Goal: Transaction & Acquisition: Book appointment/travel/reservation

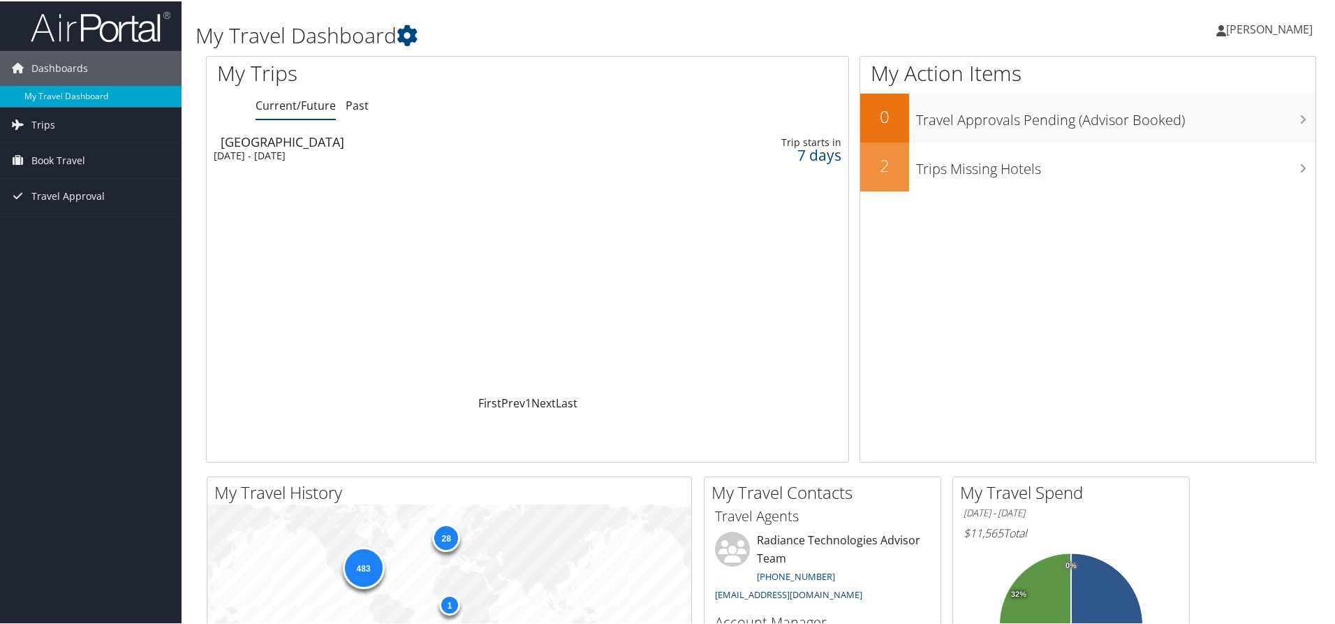
click at [314, 152] on div "Mon 6 Oct 2025 - Thu 9 Oct 2025" at bounding box center [410, 154] width 393 height 13
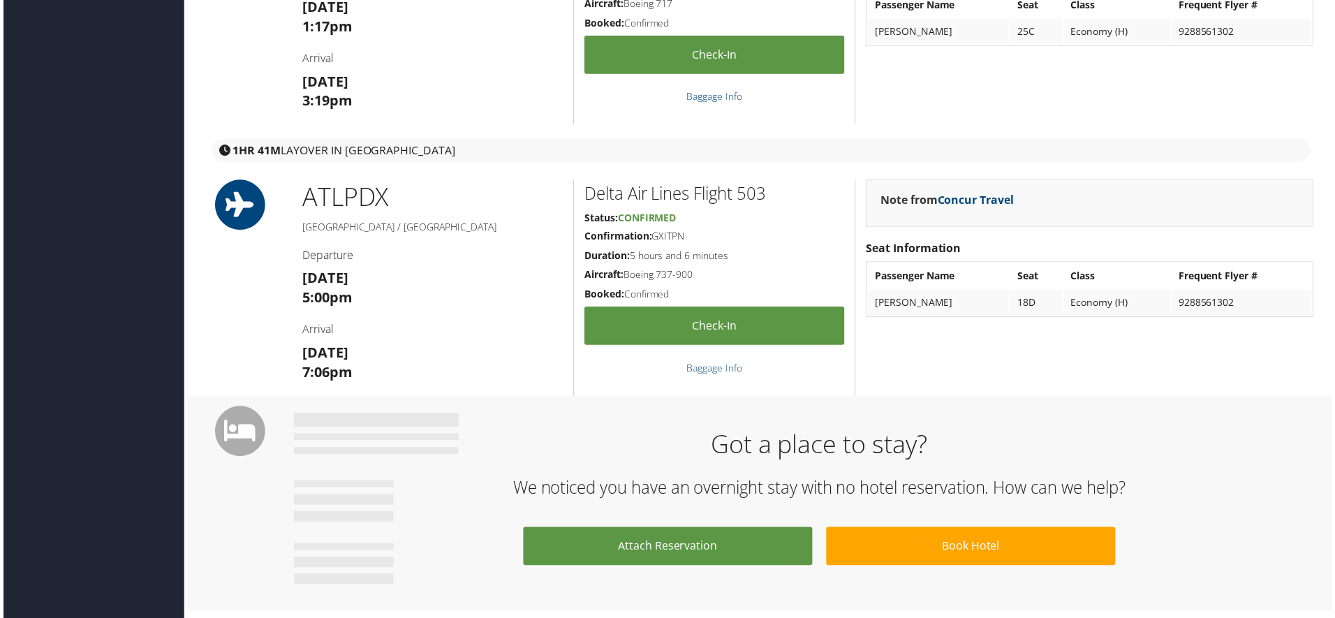
scroll to position [629, 0]
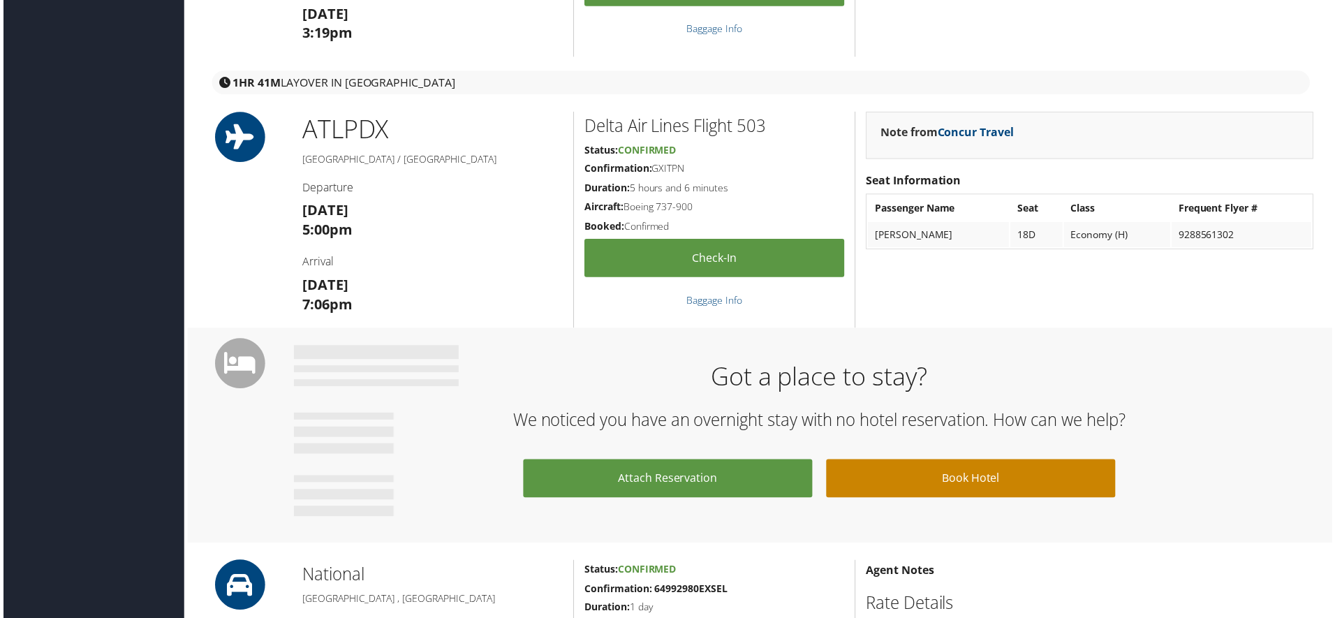
click at [943, 478] on link "Book Hotel" at bounding box center [972, 481] width 291 height 38
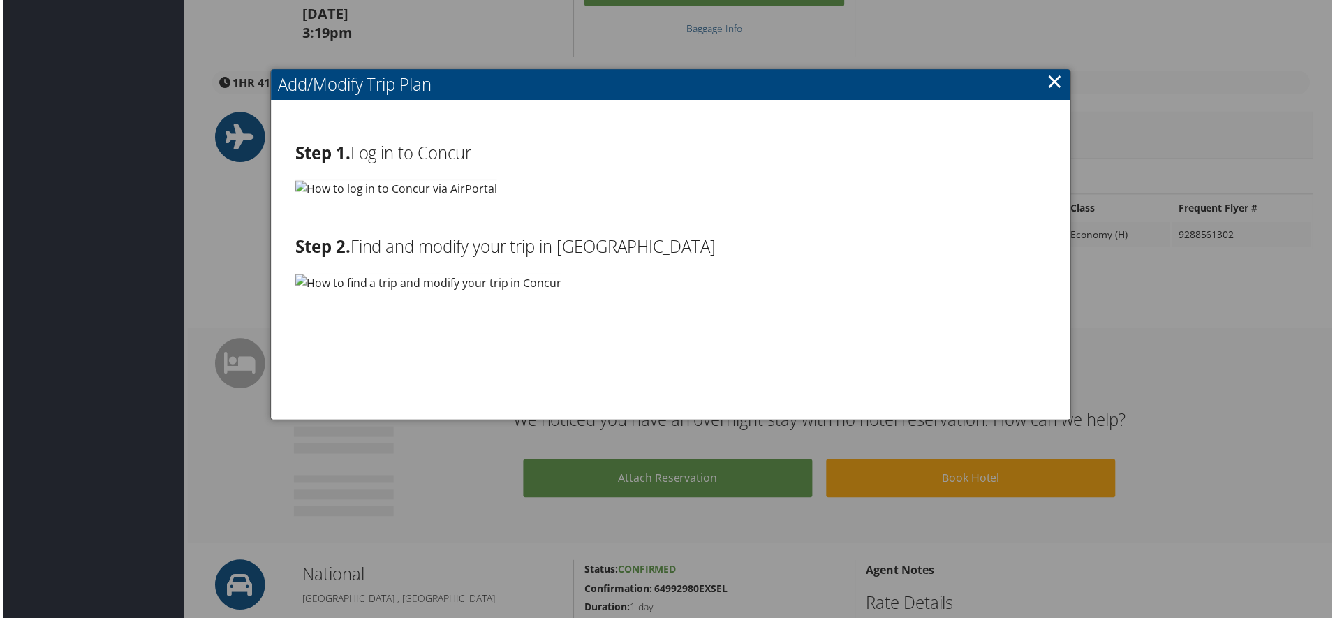
click at [1052, 91] on link "×" at bounding box center [1056, 82] width 16 height 28
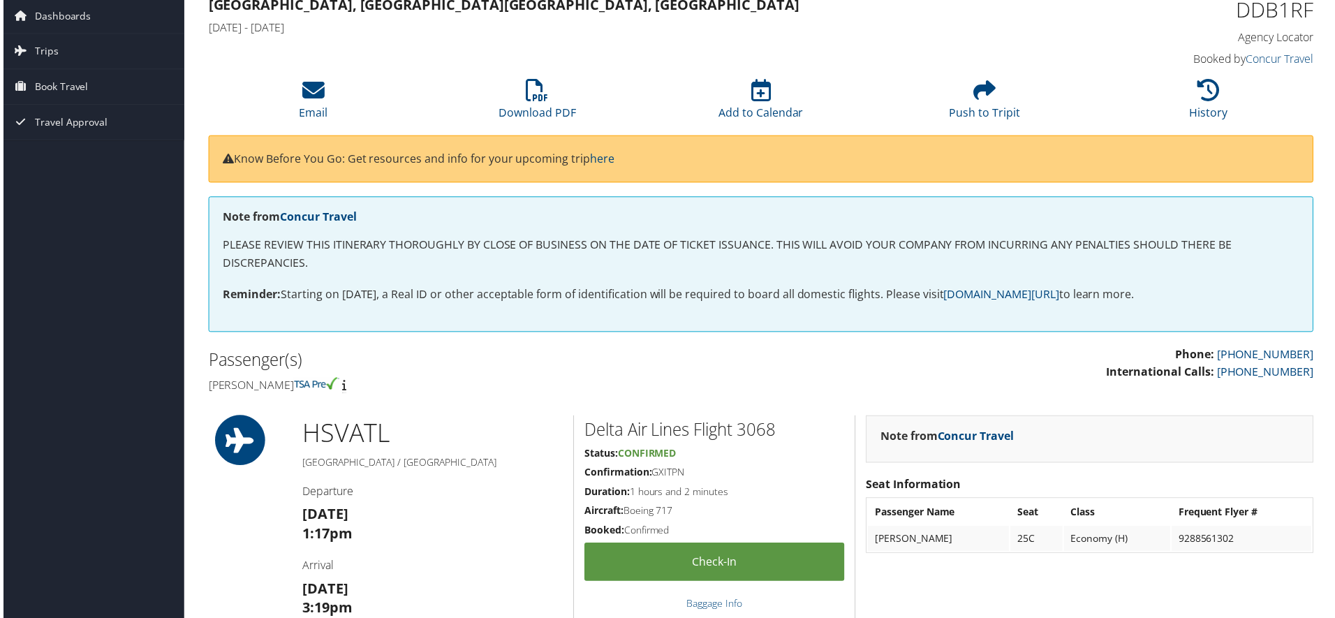
scroll to position [0, 0]
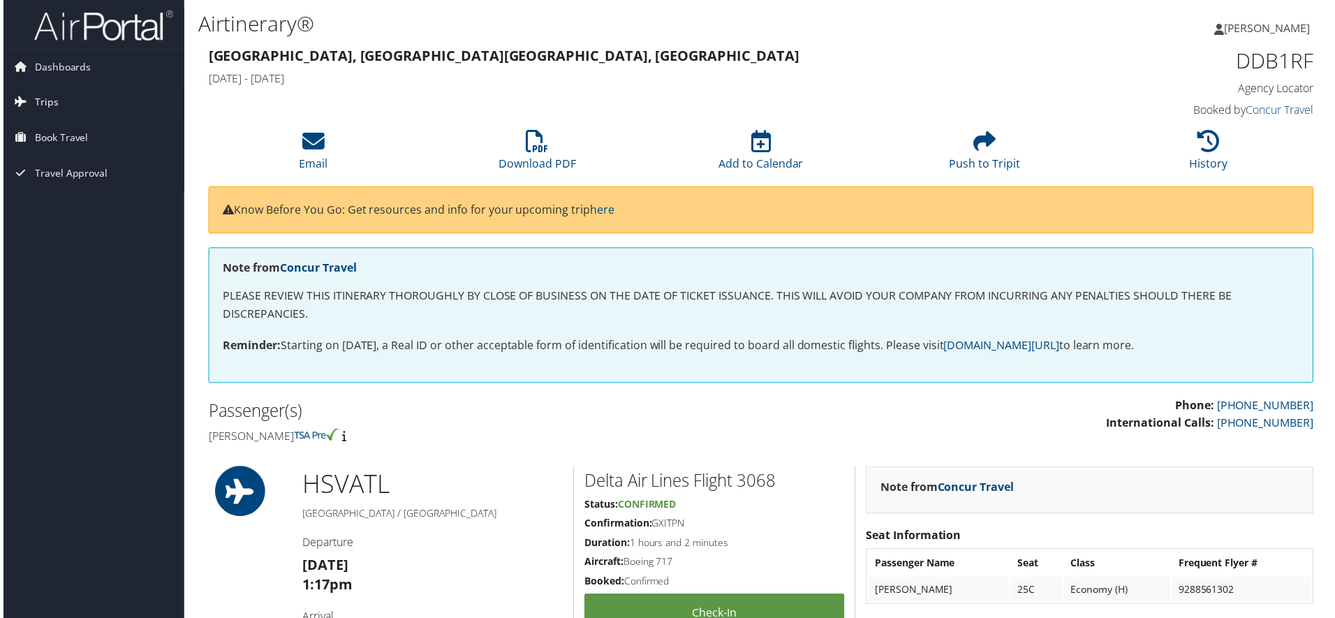
click at [56, 103] on link "Trips" at bounding box center [91, 102] width 182 height 35
click at [107, 126] on link "Current/Future Trips" at bounding box center [91, 130] width 182 height 21
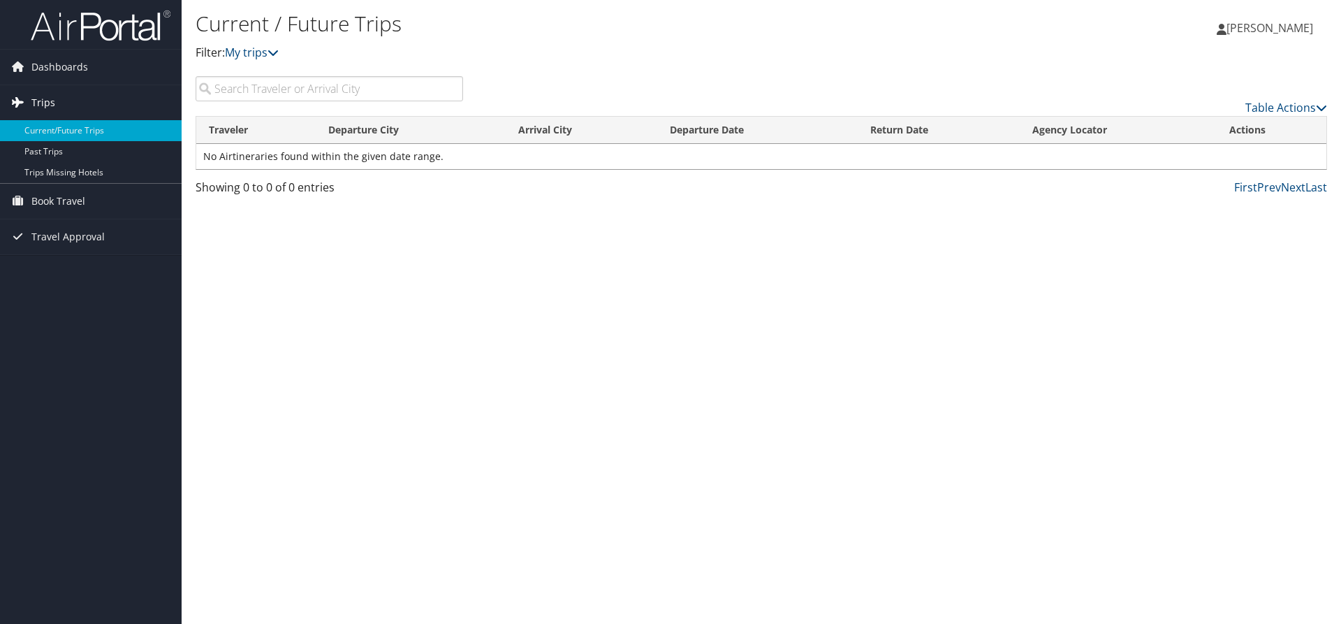
click at [61, 100] on link "Trips" at bounding box center [91, 102] width 182 height 35
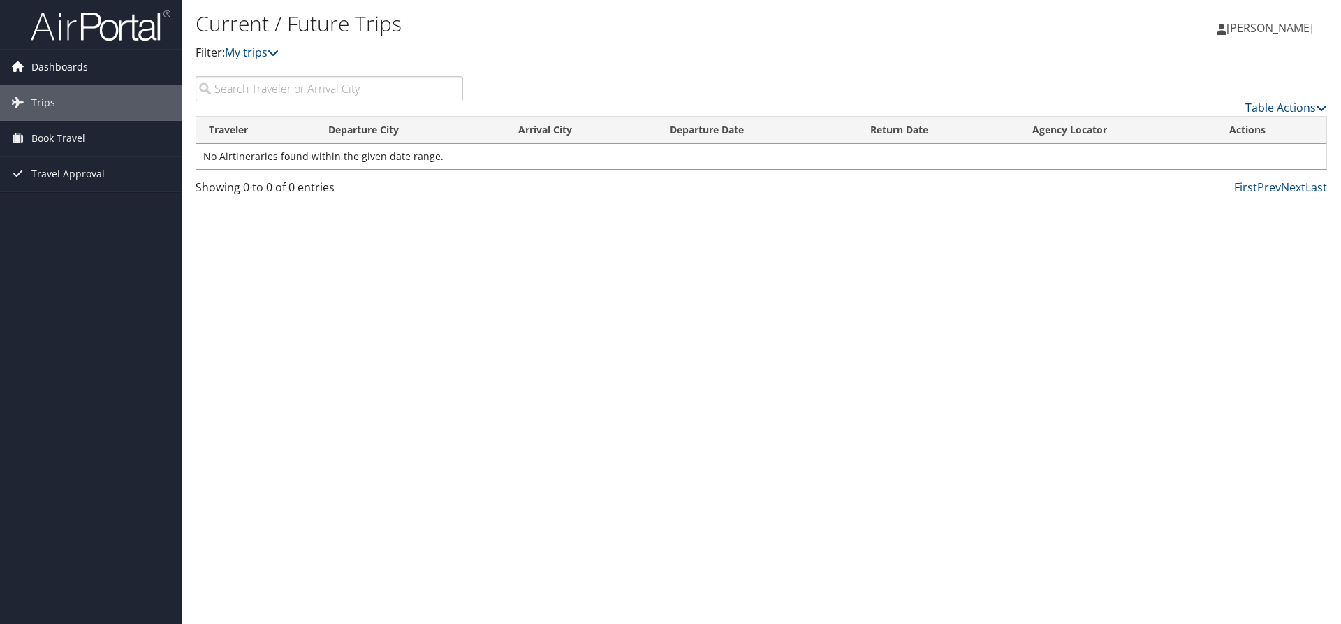
click at [61, 71] on span "Dashboards" at bounding box center [59, 67] width 57 height 35
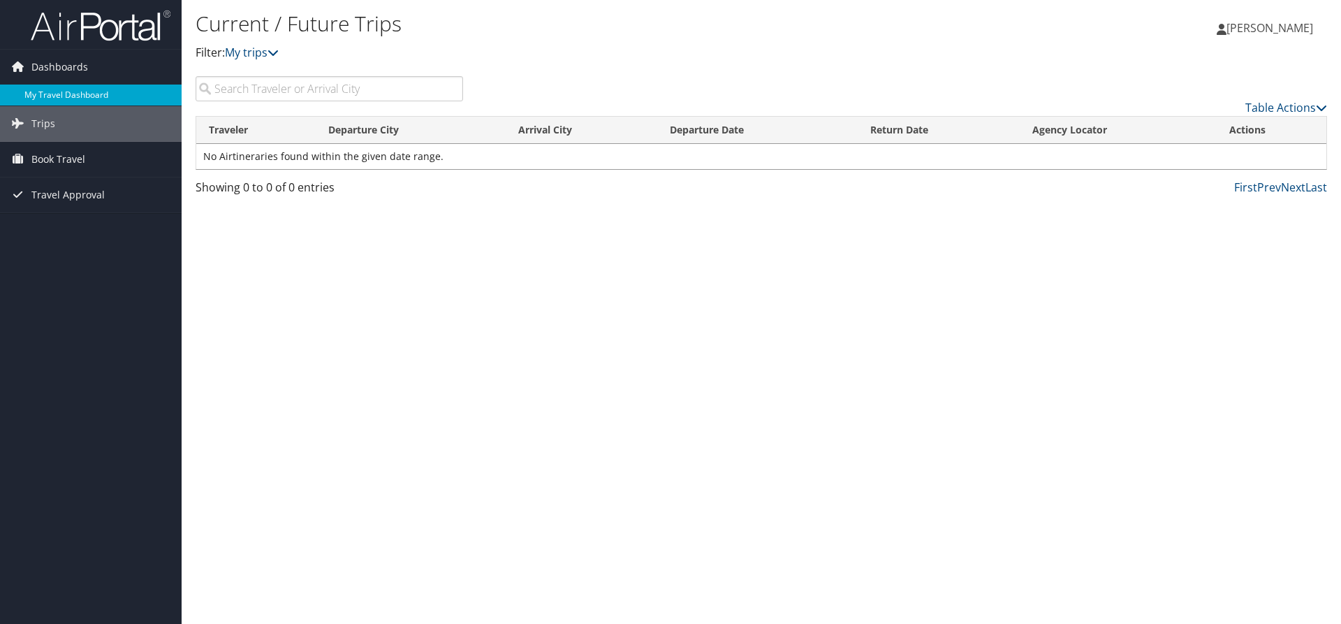
click at [98, 86] on link "My Travel Dashboard" at bounding box center [91, 95] width 182 height 21
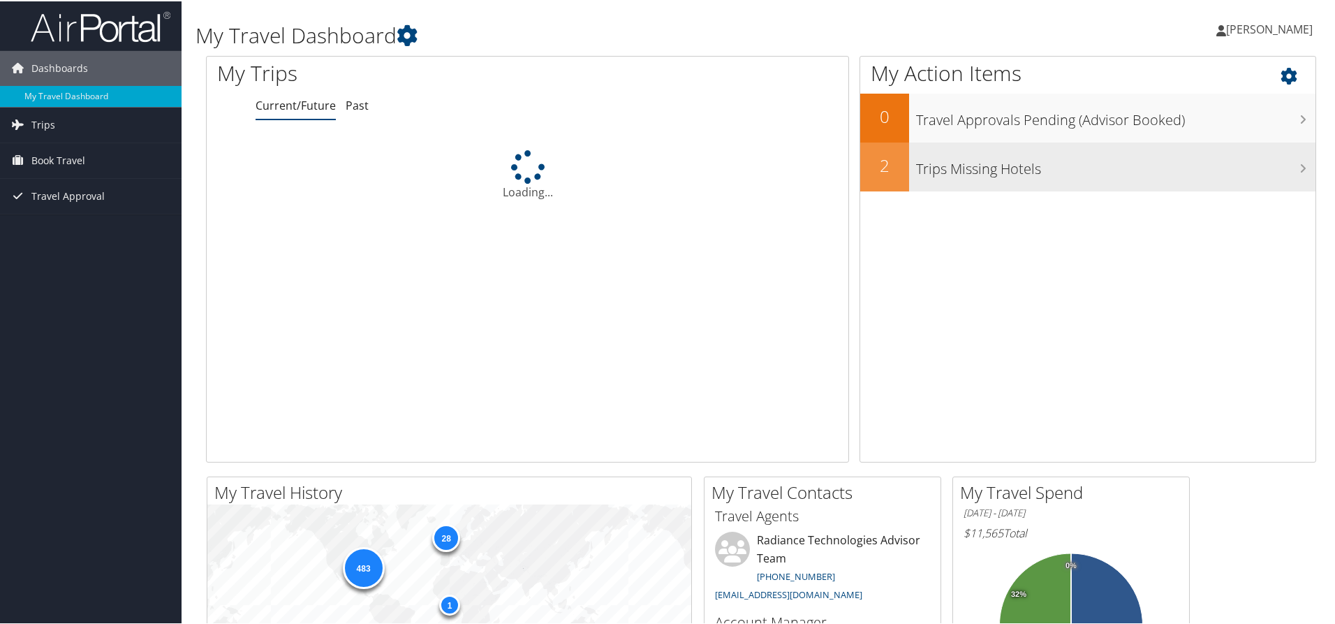
click at [989, 173] on h3 "Trips Missing Hotels" at bounding box center [1115, 164] width 399 height 27
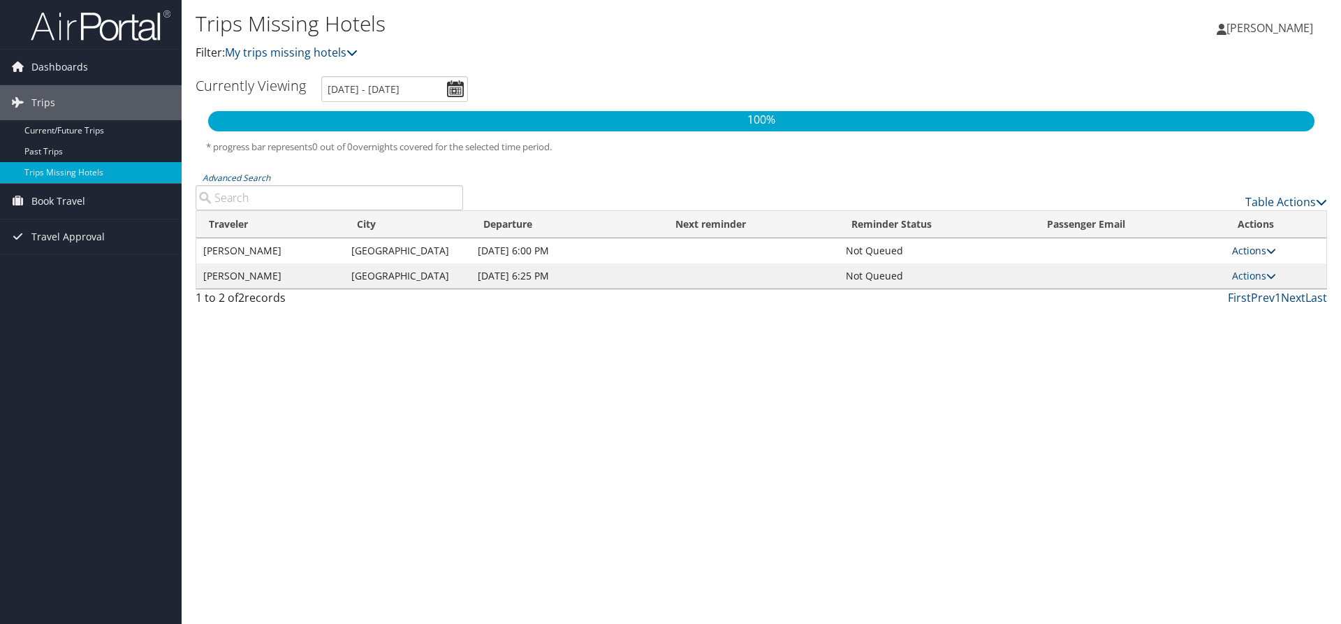
click at [1259, 254] on link "Actions" at bounding box center [1254, 250] width 44 height 13
click at [1222, 318] on link "Attach Hotel" at bounding box center [1221, 319] width 96 height 24
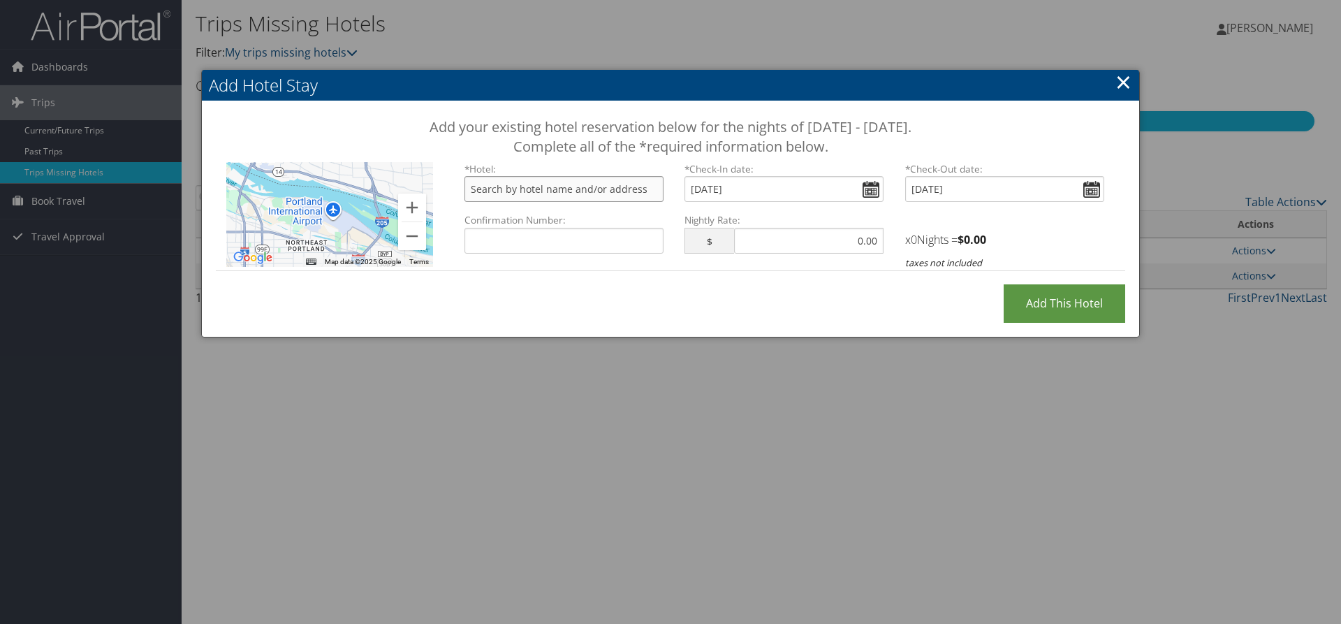
click at [598, 190] on input "text" at bounding box center [563, 189] width 199 height 26
click at [346, 240] on div at bounding box center [329, 214] width 207 height 105
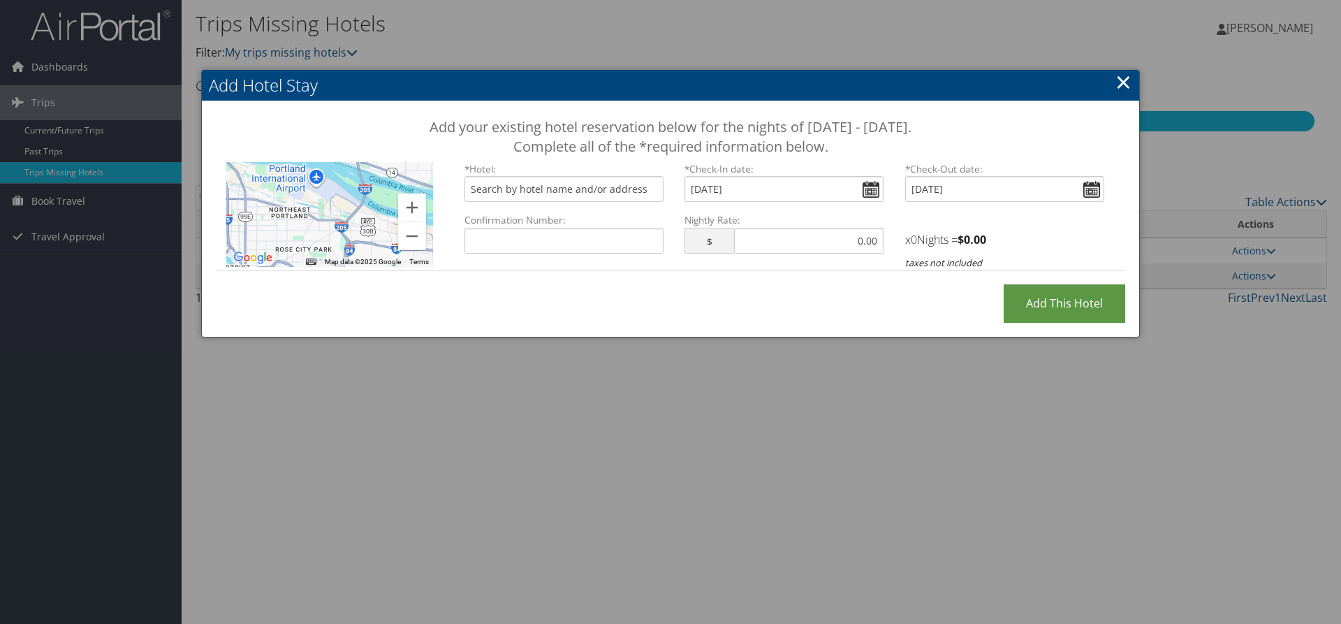
drag, startPoint x: 339, startPoint y: 217, endPoint x: 330, endPoint y: 209, distance: 11.4
click at [330, 209] on div at bounding box center [329, 214] width 207 height 105
click at [1126, 82] on link "×" at bounding box center [1123, 82] width 16 height 28
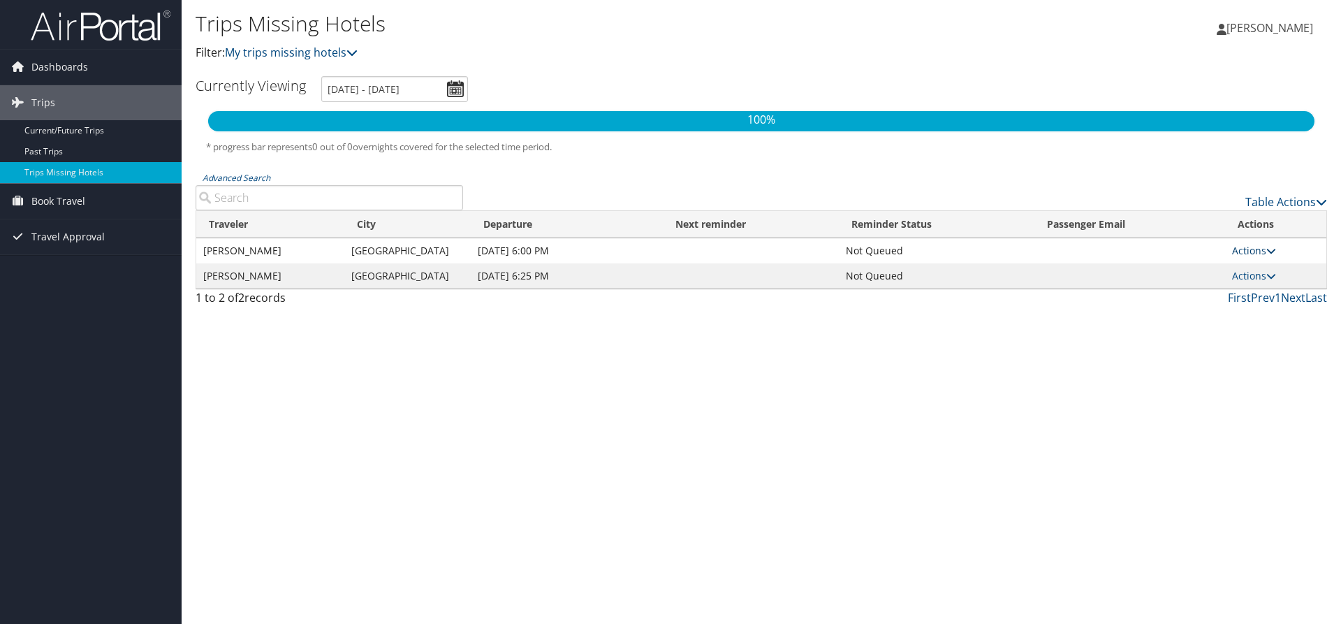
click at [1252, 247] on link "Actions" at bounding box center [1254, 250] width 44 height 13
click at [739, 183] on div "Table Actions" at bounding box center [906, 190] width 865 height 40
click at [73, 196] on span "Book Travel" at bounding box center [58, 201] width 54 height 35
click at [115, 264] on link "Book/Manage Online Trips" at bounding box center [91, 271] width 182 height 21
